Goal: Transaction & Acquisition: Purchase product/service

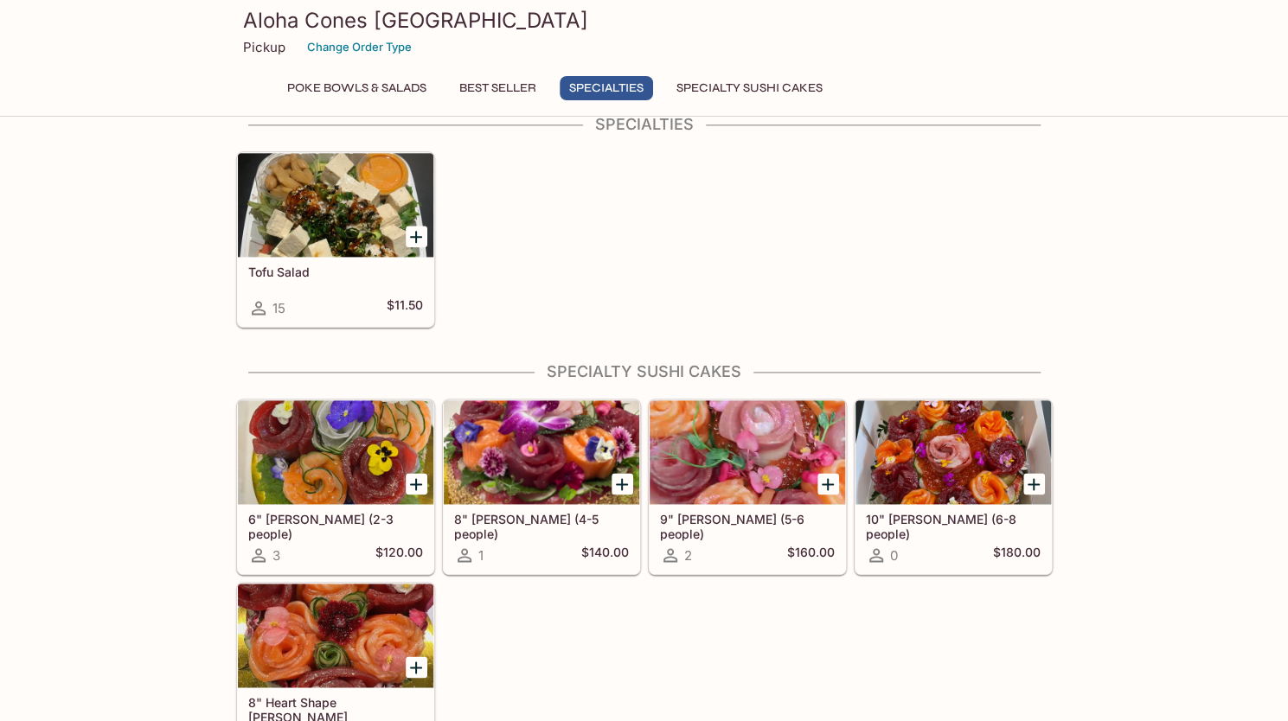
scroll to position [1194, 0]
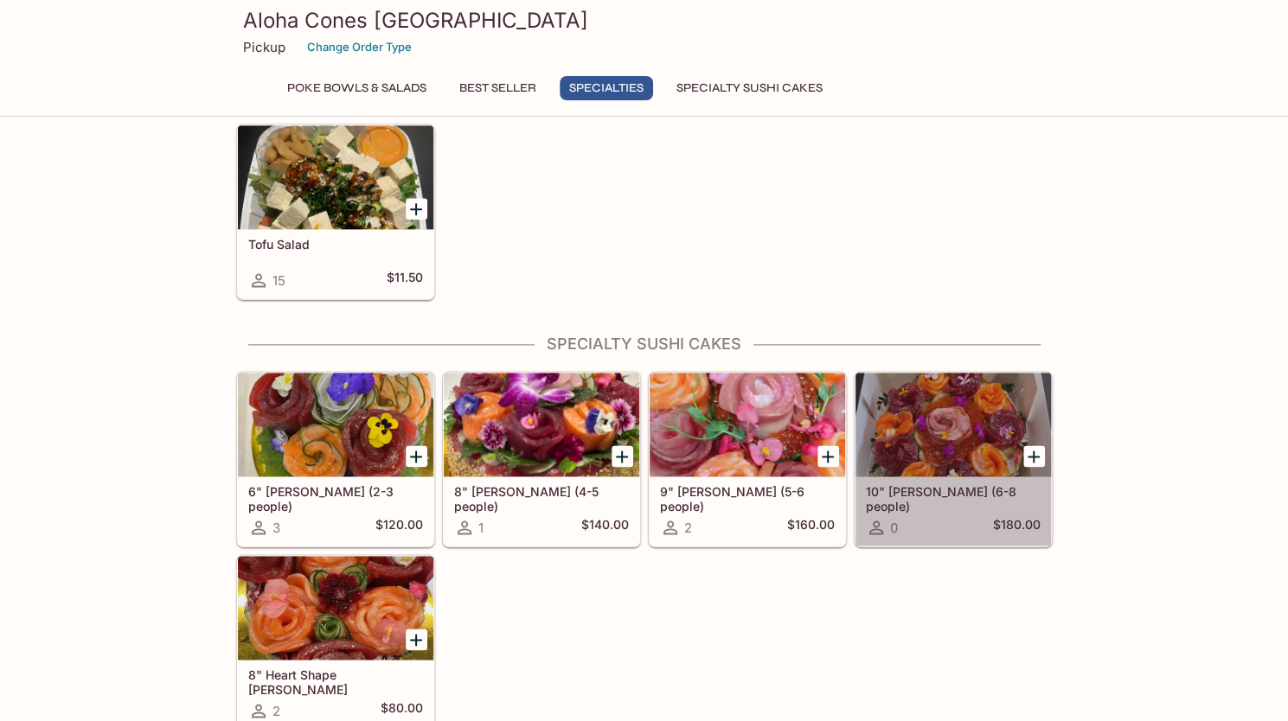
click at [976, 416] on div at bounding box center [952, 425] width 195 height 104
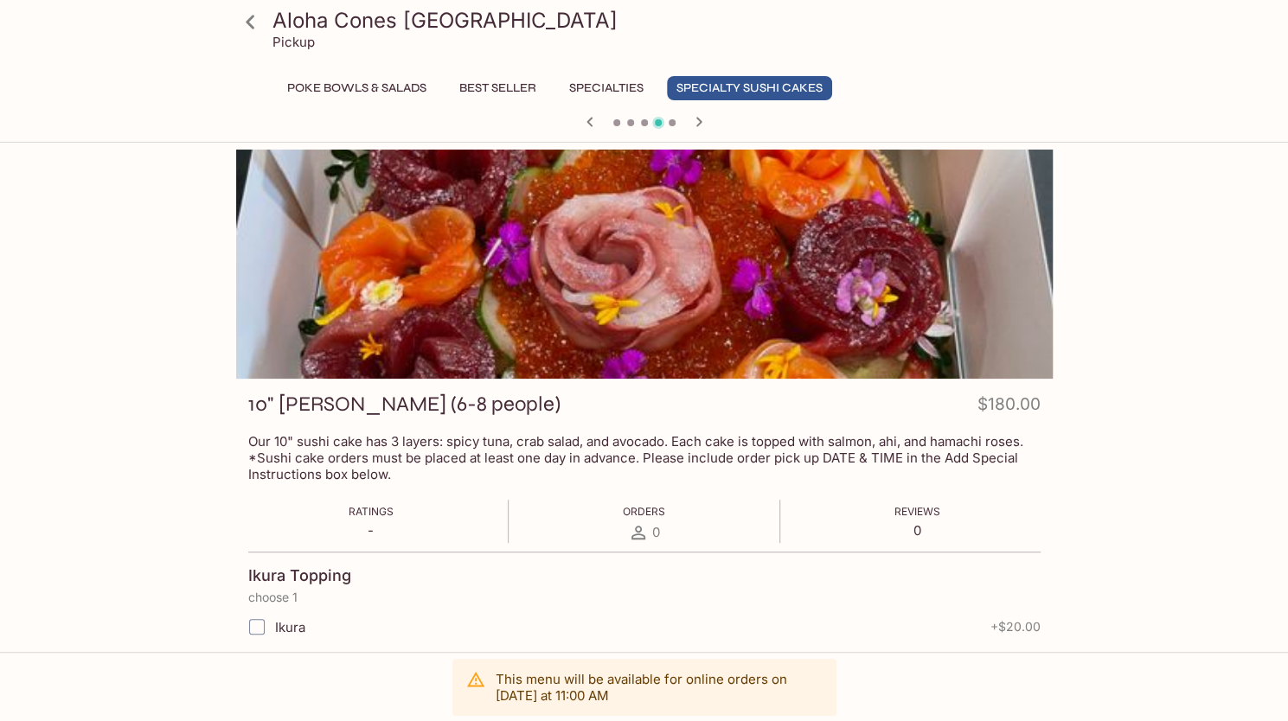
click at [346, 455] on p "Our 10" sushi cake has 3 layers: spicy tuna, crab salad, and avocado. Each cake…" at bounding box center [644, 457] width 792 height 49
click at [700, 123] on icon "button" at bounding box center [698, 122] width 21 height 21
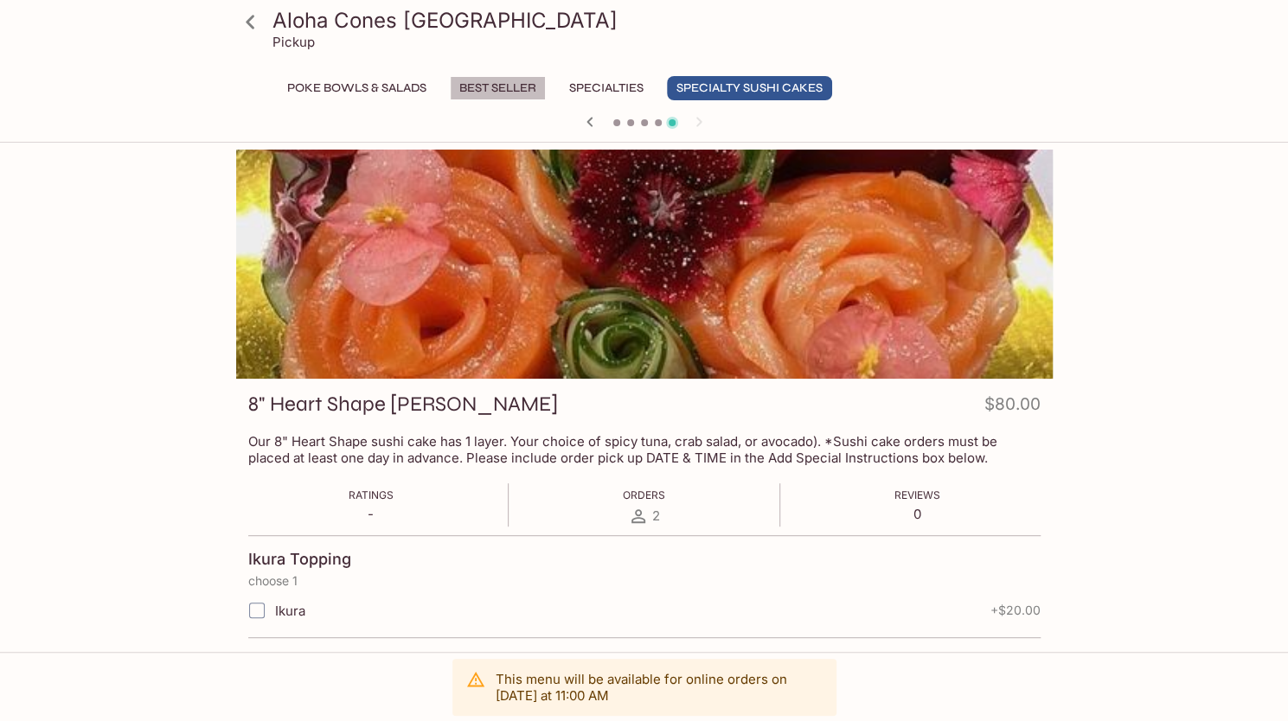
click at [522, 82] on button "Best Seller" at bounding box center [498, 88] width 96 height 24
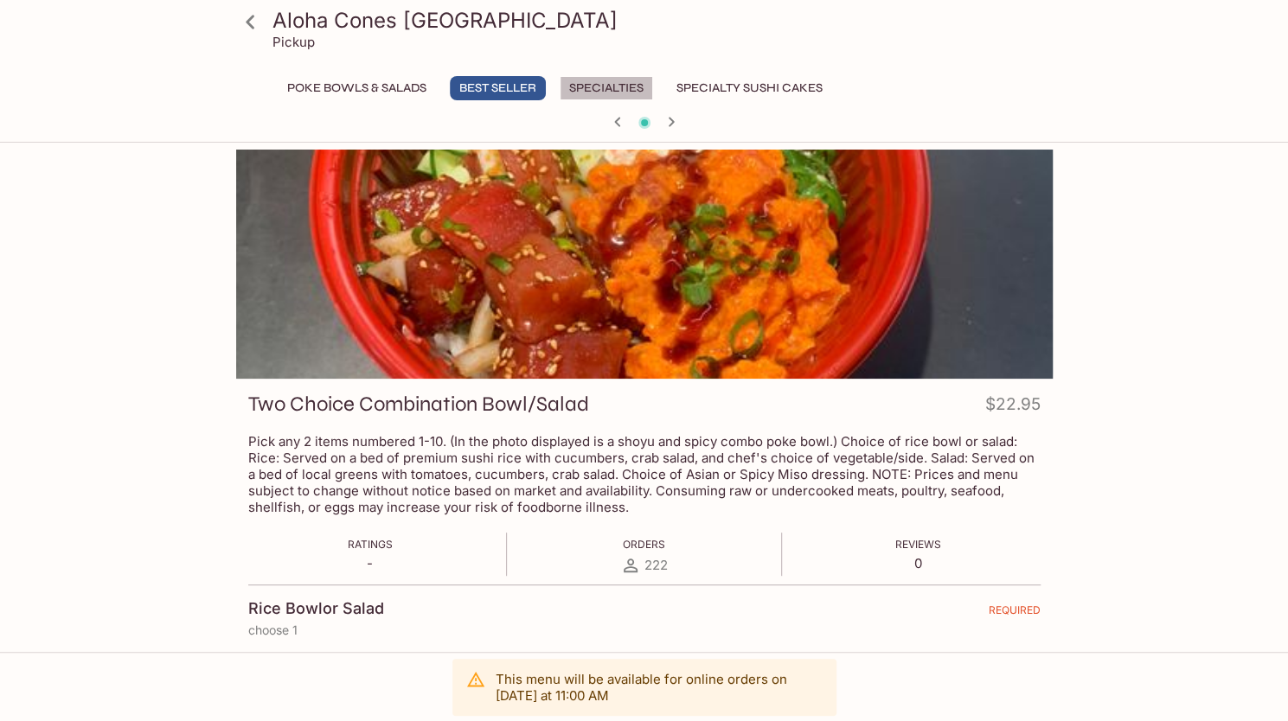
click at [592, 85] on button "Specialties" at bounding box center [606, 88] width 93 height 24
